Goal: Task Accomplishment & Management: Manage account settings

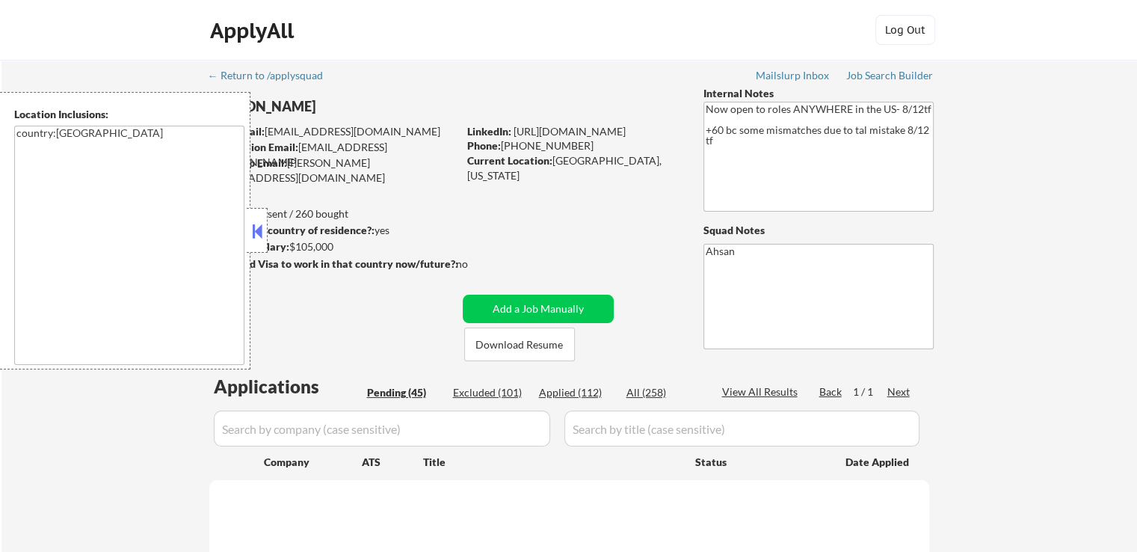
select select ""pending""
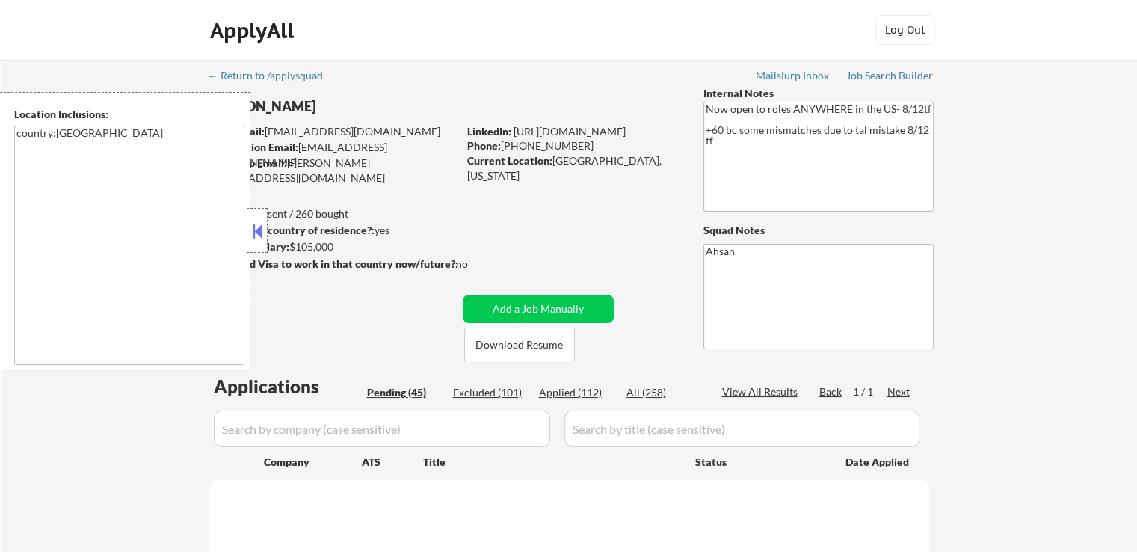
select select ""pending""
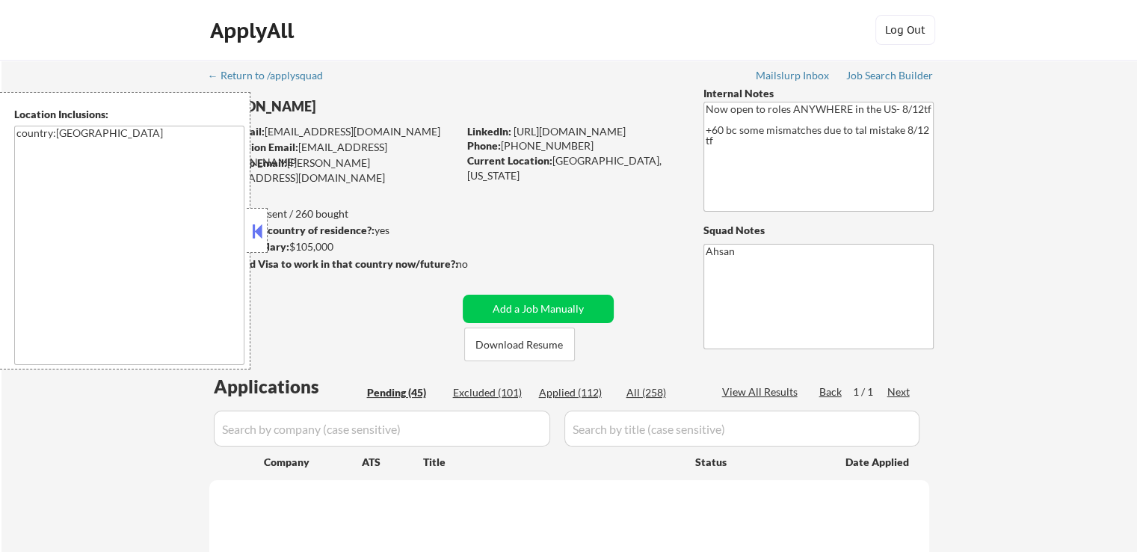
select select ""pending""
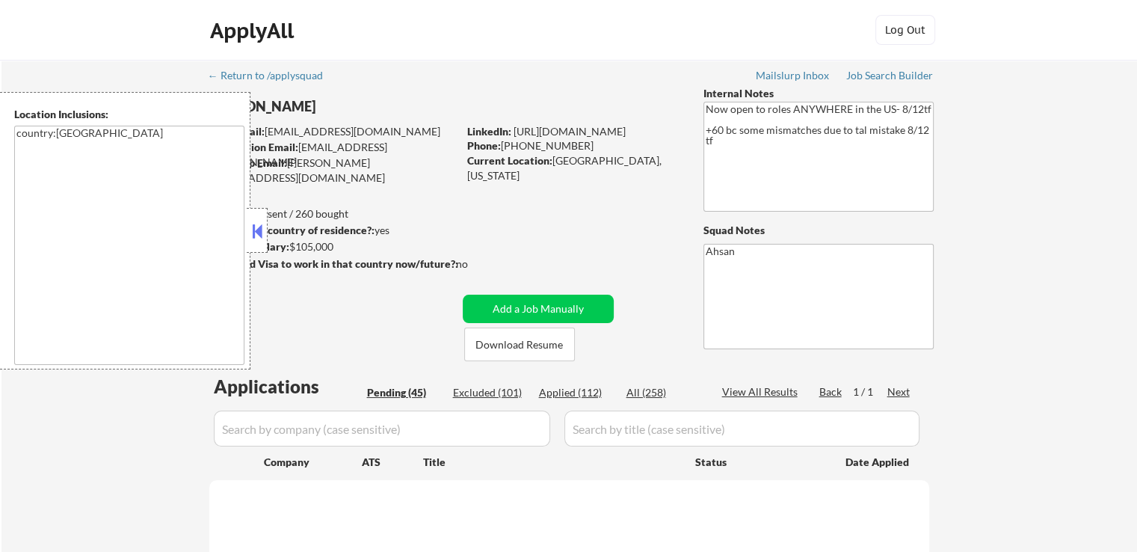
select select ""pending""
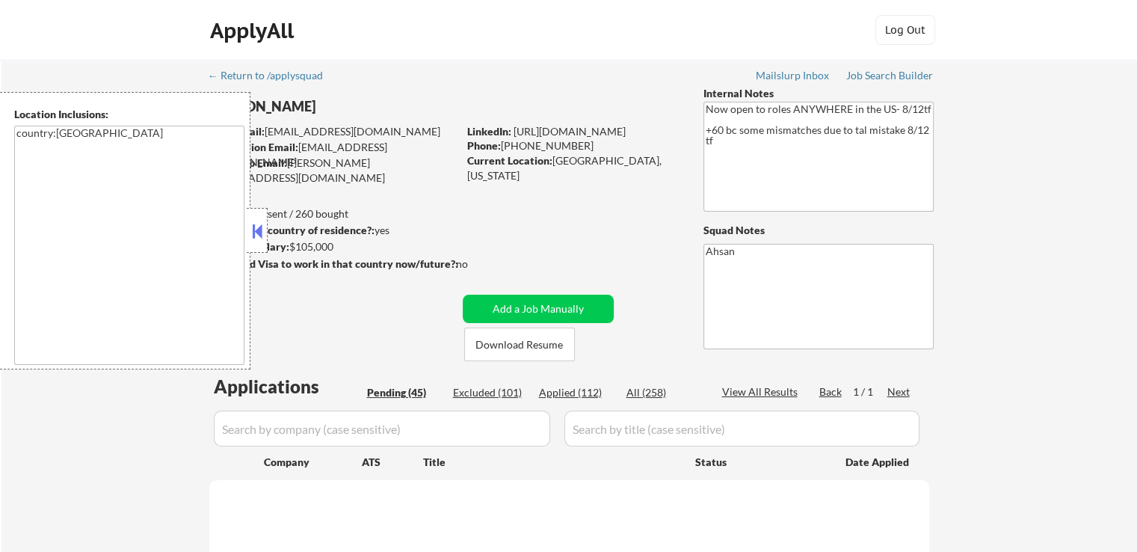
select select ""pending""
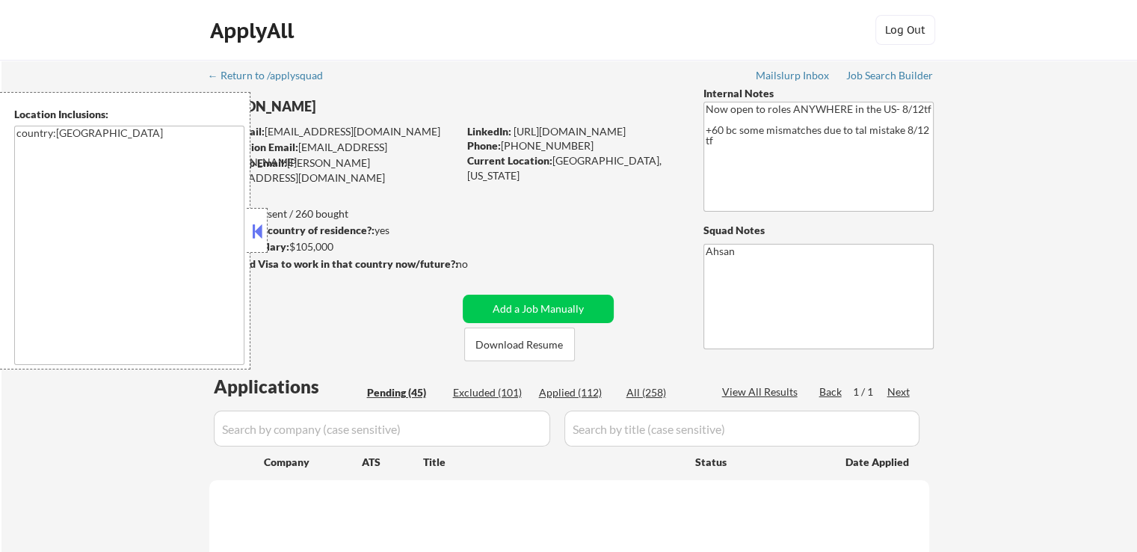
select select ""pending""
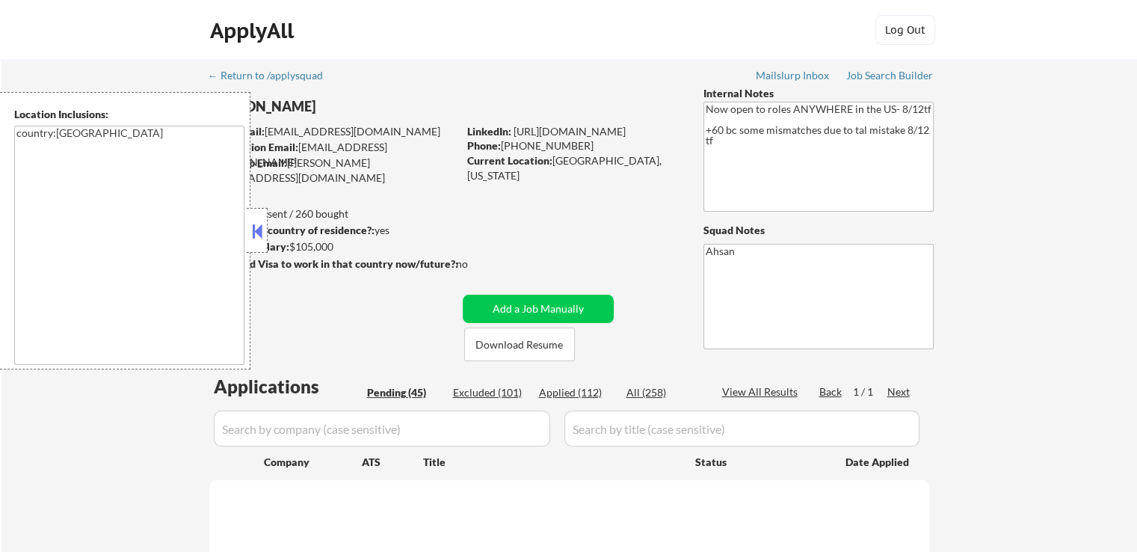
select select ""pending""
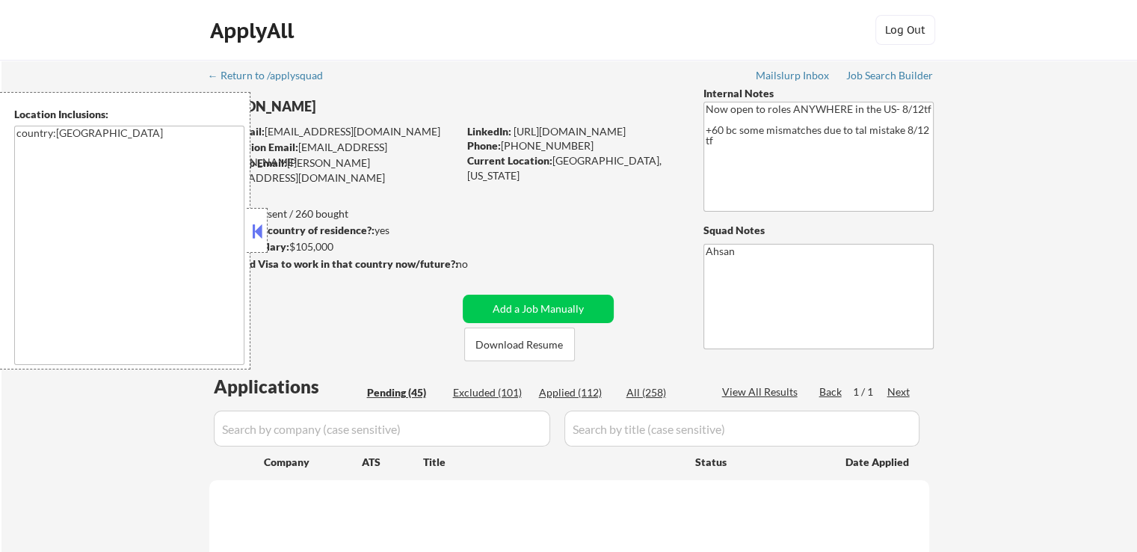
select select ""pending""
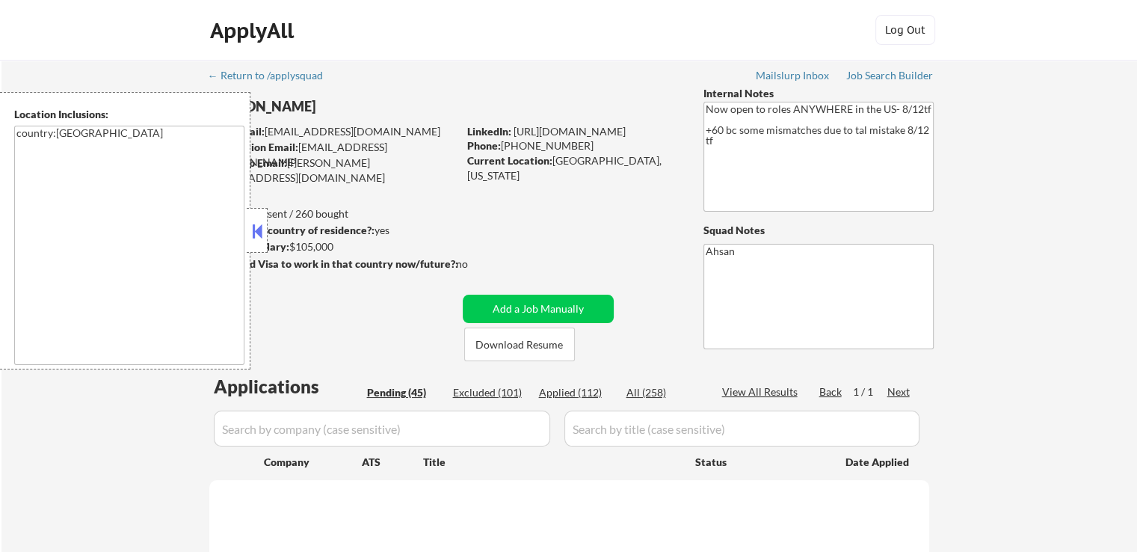
select select ""pending""
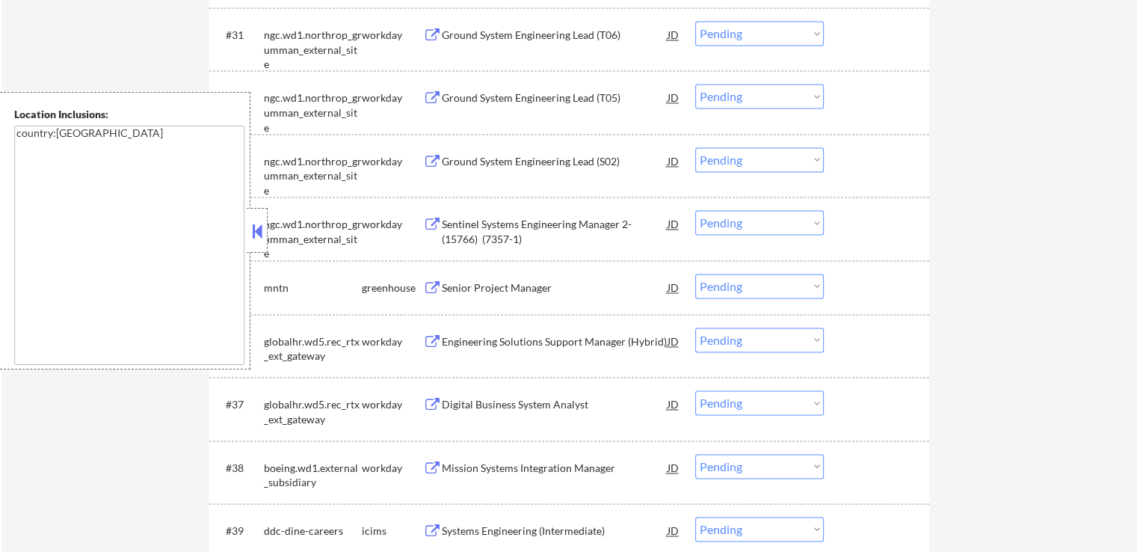
scroll to position [2115, 0]
